Goal: Obtain resource: Obtain resource

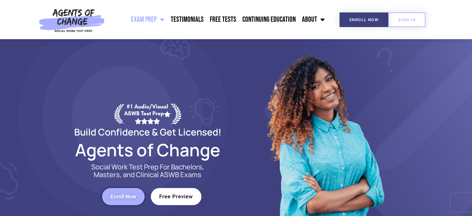
click at [176, 197] on span "Free Preview" at bounding box center [176, 196] width 34 height 5
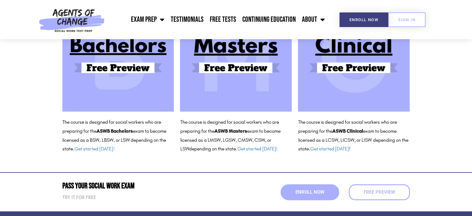
scroll to position [88, 0]
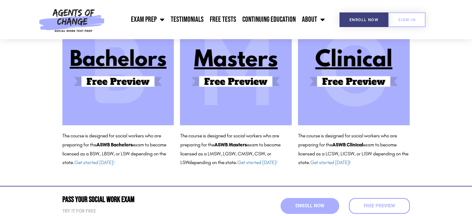
click at [344, 61] on img at bounding box center [354, 69] width 112 height 112
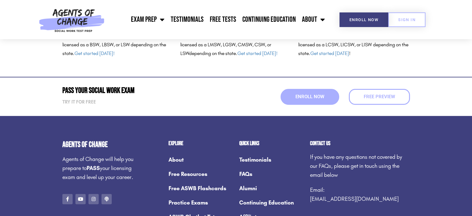
scroll to position [214, 0]
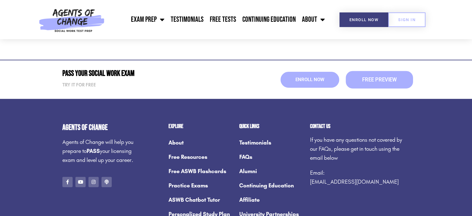
click at [382, 81] on span "Free Preview" at bounding box center [379, 79] width 34 height 5
